Goal: Transaction & Acquisition: Purchase product/service

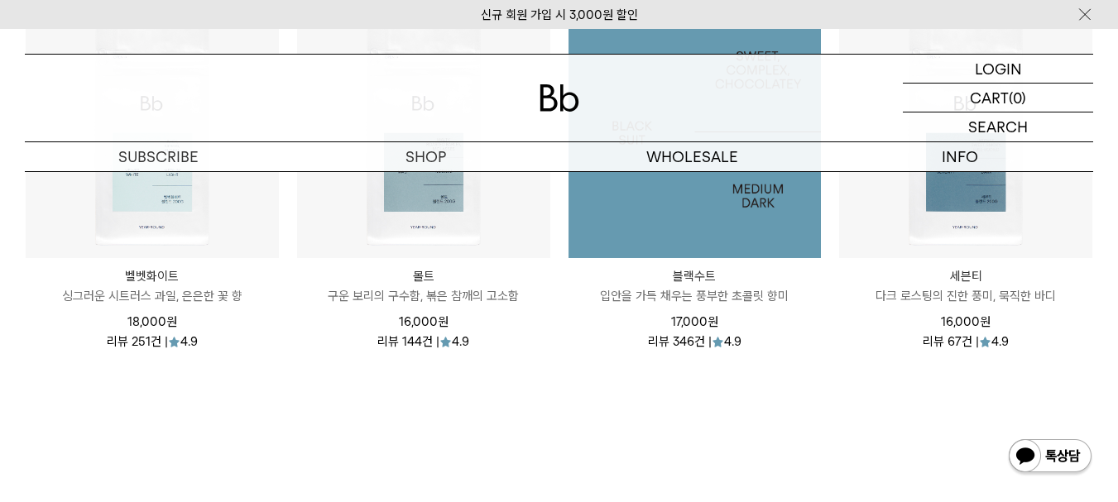
scroll to position [1904, 0]
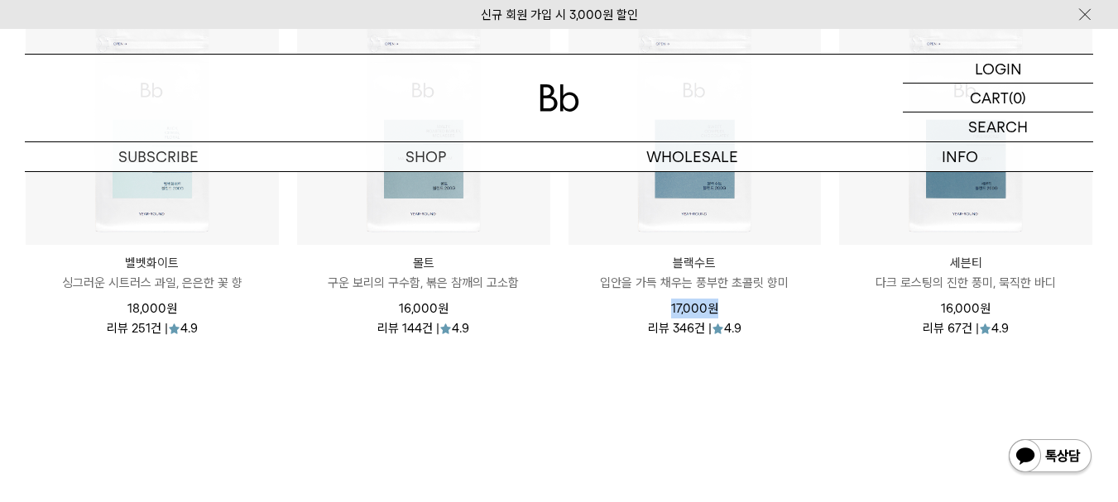
drag, startPoint x: 672, startPoint y: 310, endPoint x: 742, endPoint y: 315, distance: 69.7
click at [742, 315] on div "17,000 원" at bounding box center [695, 309] width 253 height 20
click at [742, 358] on div "벨벳화이트 Velvet White 싱그러운 시트러스 과일, 은은한 꽃 향 18,000 원 리뷰 251건 | 4.9" at bounding box center [559, 187] width 1069 height 390
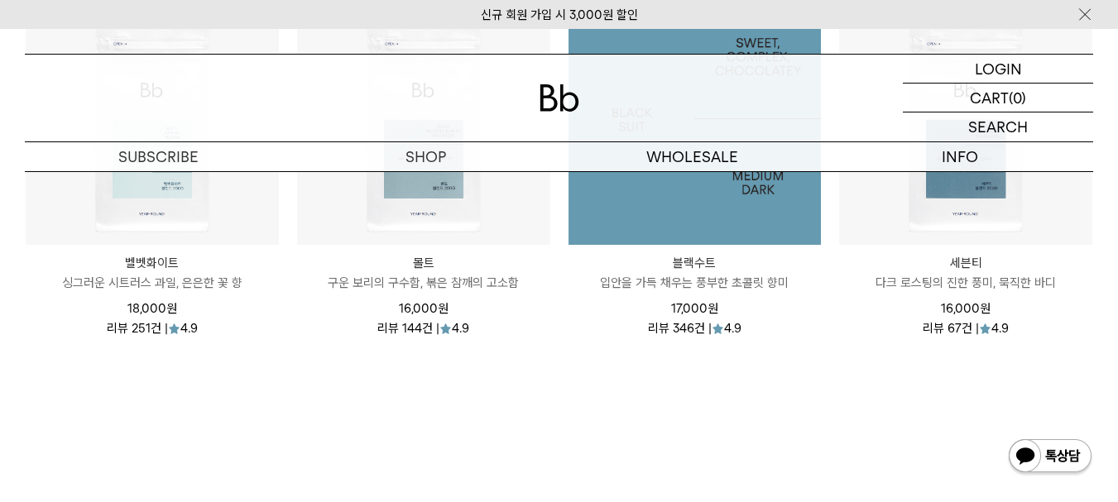
click at [694, 209] on img at bounding box center [695, 119] width 253 height 253
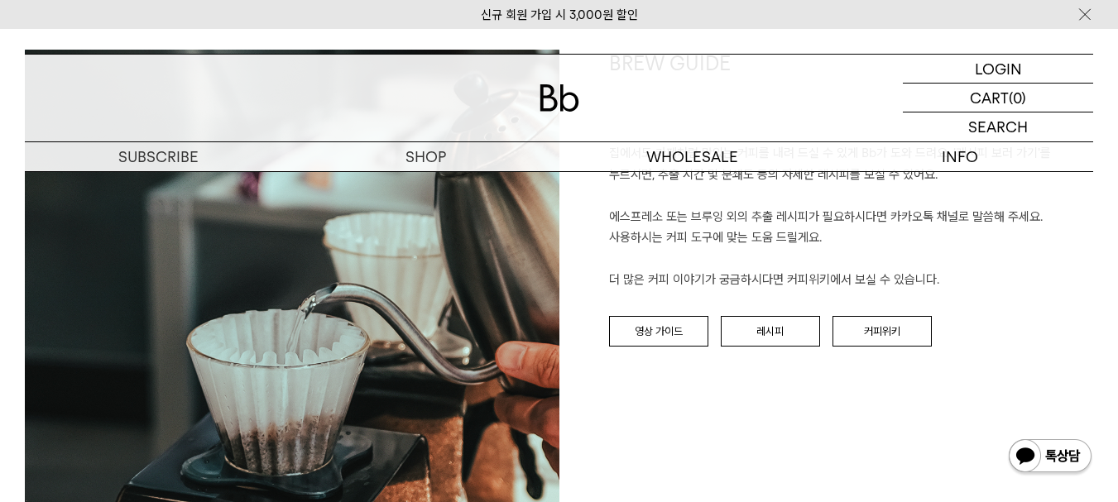
scroll to position [2063, 0]
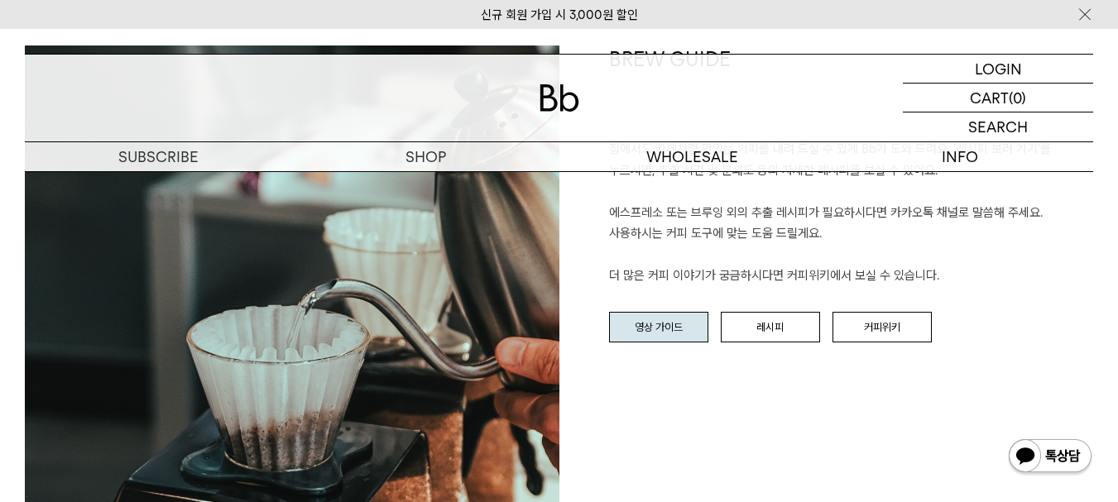
click at [640, 312] on link "영상 가이드" at bounding box center [658, 327] width 99 height 31
